Goal: Task Accomplishment & Management: Manage account settings

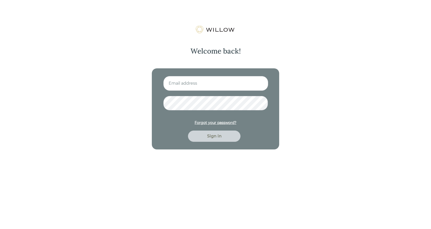
type input "[EMAIL_ADDRESS][DOMAIN_NAME]"
click at [210, 137] on div "Sign in" at bounding box center [214, 136] width 41 height 6
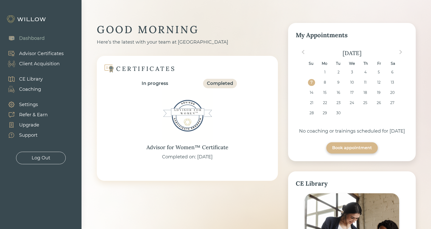
click at [57, 65] on div "Client Acquisition" at bounding box center [39, 63] width 40 height 7
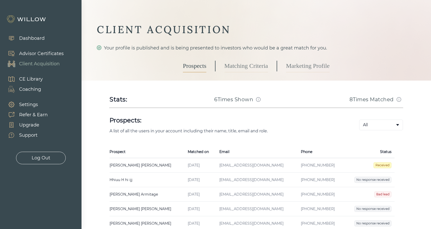
click at [41, 161] on div "Log Out" at bounding box center [41, 157] width 50 height 12
